Goal: Task Accomplishment & Management: Use online tool/utility

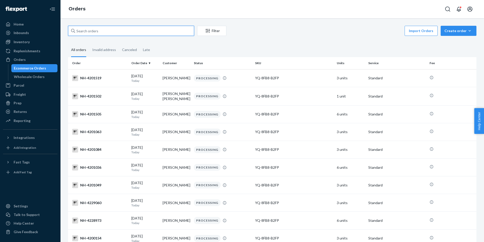
click at [175, 33] on input "text" at bounding box center [131, 31] width 126 height 10
paste input "4032371"
type input "4032371"
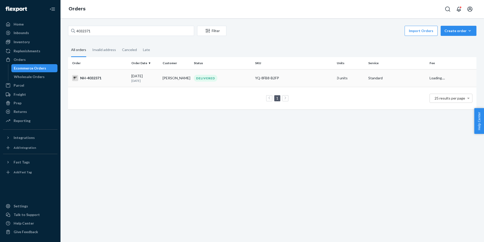
click at [228, 83] on td "DELIVERED" at bounding box center [222, 78] width 61 height 18
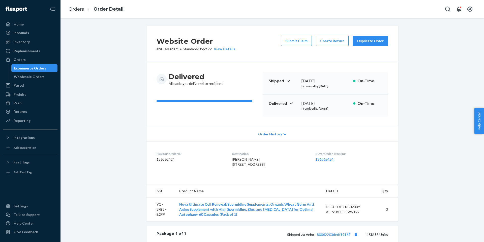
click at [364, 39] on div "Duplicate Order" at bounding box center [370, 40] width 27 height 5
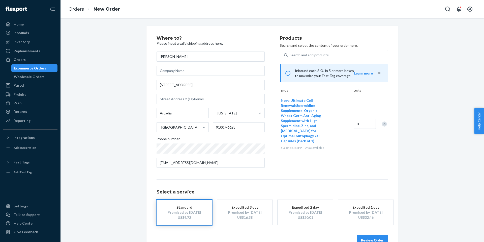
scroll to position [13, 0]
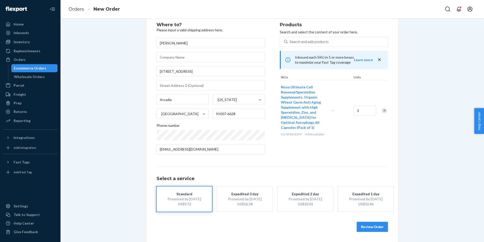
click at [368, 225] on button "Review Order" at bounding box center [372, 227] width 31 height 10
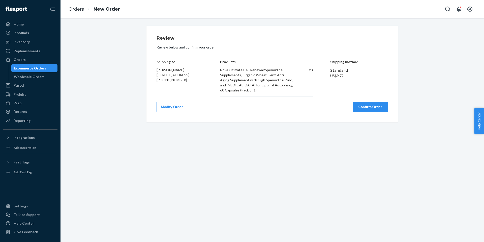
click at [371, 109] on button "Confirm Order" at bounding box center [370, 107] width 35 height 10
